Goal: Task Accomplishment & Management: Manage account settings

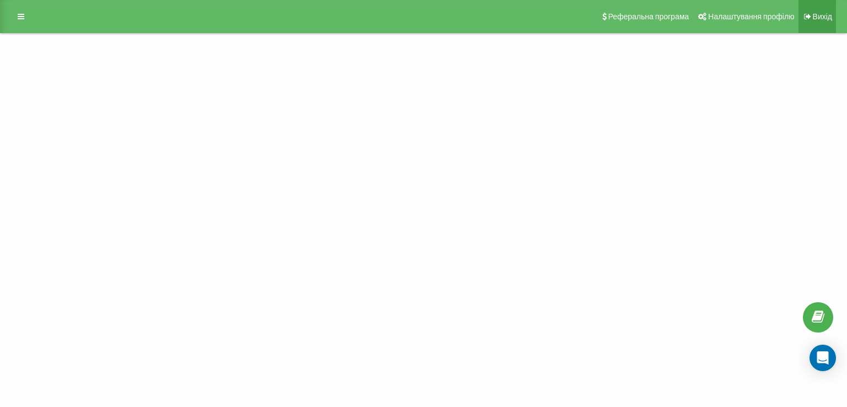
click at [816, 10] on link "Вихід" at bounding box center [818, 16] width 38 height 33
